Goal: Find specific page/section: Find specific page/section

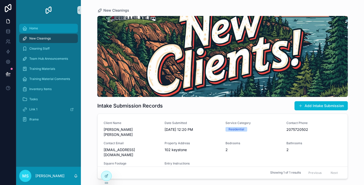
click at [44, 26] on div "Home" at bounding box center [48, 28] width 53 height 8
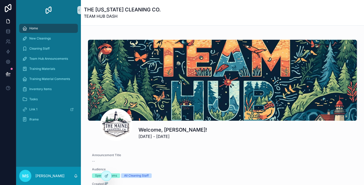
click at [126, 10] on h1 "THE MAINE CLEANING CO." at bounding box center [122, 9] width 77 height 7
click at [8, 32] on icon at bounding box center [8, 31] width 5 height 5
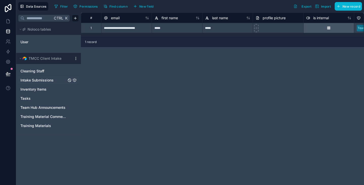
click at [36, 79] on span "Intake Submissions" at bounding box center [37, 80] width 33 height 5
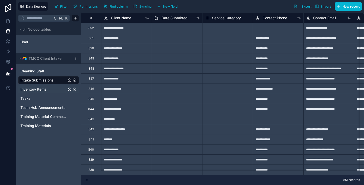
click at [32, 90] on span "Inventory Items" at bounding box center [34, 89] width 26 height 5
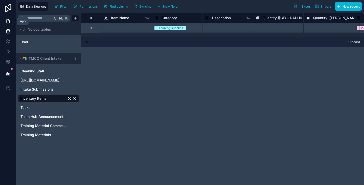
click at [8, 19] on icon at bounding box center [8, 19] width 1 height 1
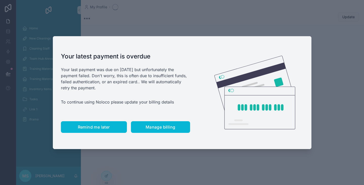
click at [91, 129] on span "Remind me later" at bounding box center [94, 127] width 32 height 5
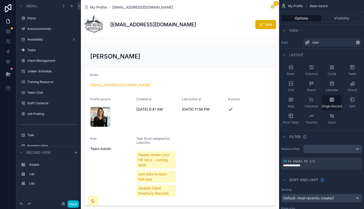
scroll to position [50, 0]
